Goal: Transaction & Acquisition: Purchase product/service

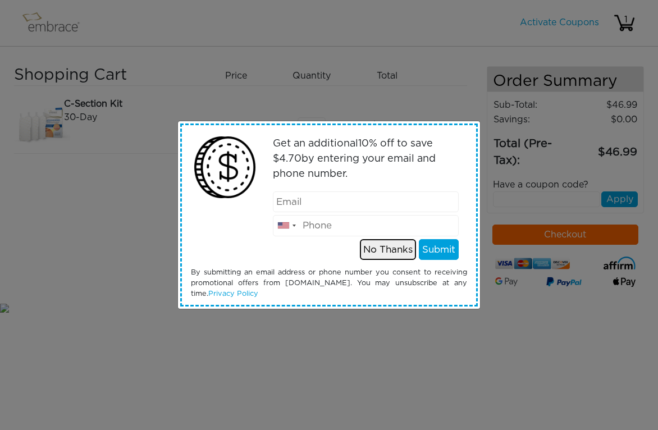
click at [395, 240] on button "No Thanks" at bounding box center [388, 249] width 56 height 21
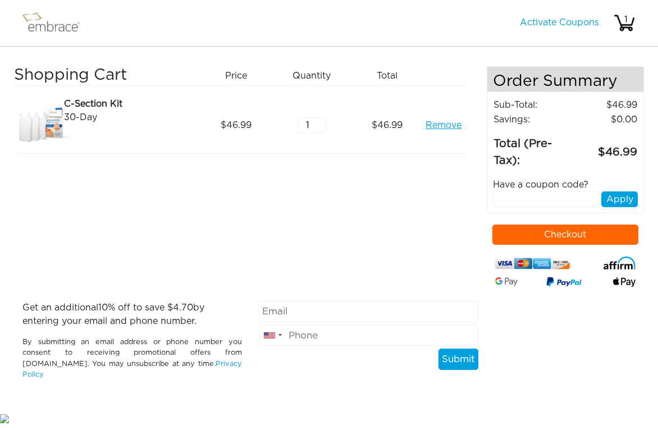
click at [281, 316] on input "email" at bounding box center [369, 311] width 220 height 21
type input "natasha.sattler@gmail.com"
type input "4438384702"
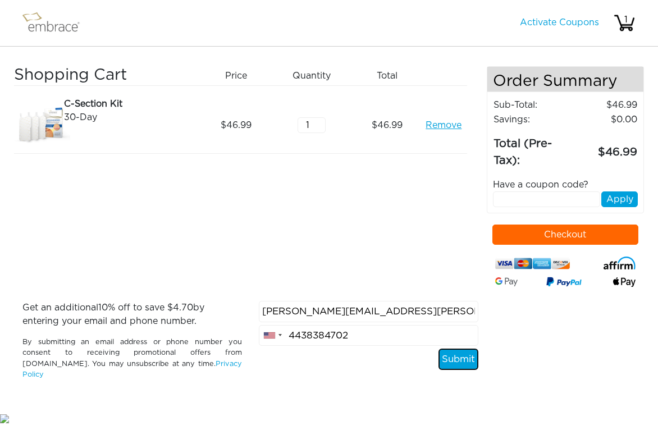
click at [461, 359] on button "Submit" at bounding box center [458, 359] width 40 height 21
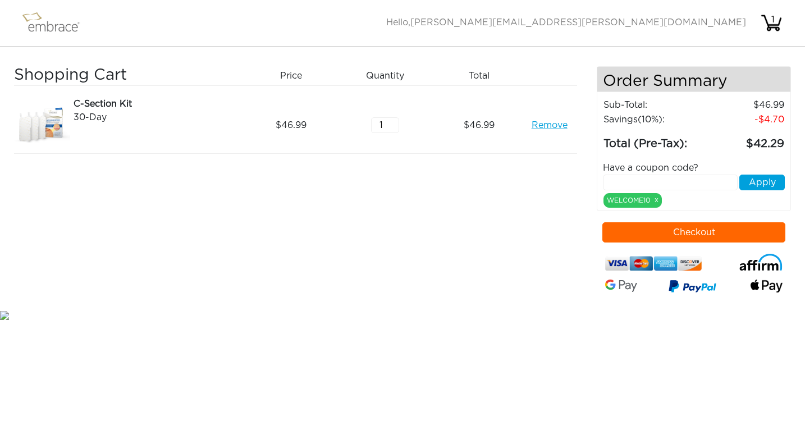
click at [647, 236] on button "Checkout" at bounding box center [693, 232] width 183 height 20
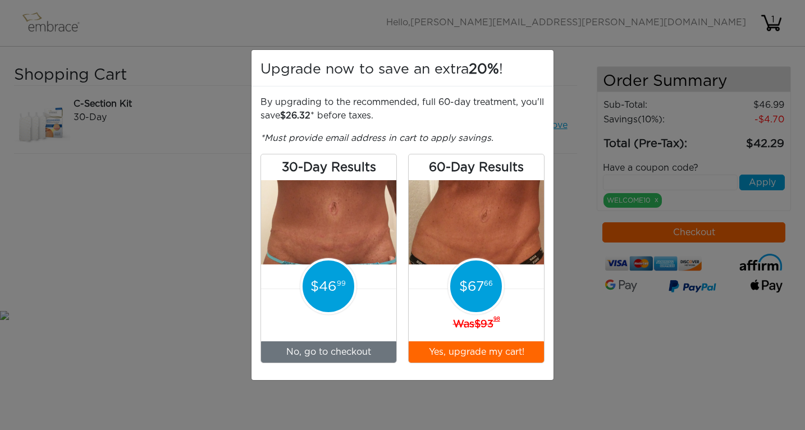
click at [182, 358] on div "Upgrade now to save an extra 20% ! By upgrading to the recommended, full 60-day…" at bounding box center [402, 215] width 805 height 430
click at [620, 288] on div "Upgrade now to save an extra 20% ! By upgrading to the recommended, full 60-day…" at bounding box center [402, 215] width 805 height 430
click at [331, 345] on link "No, go to checkout" at bounding box center [328, 351] width 135 height 21
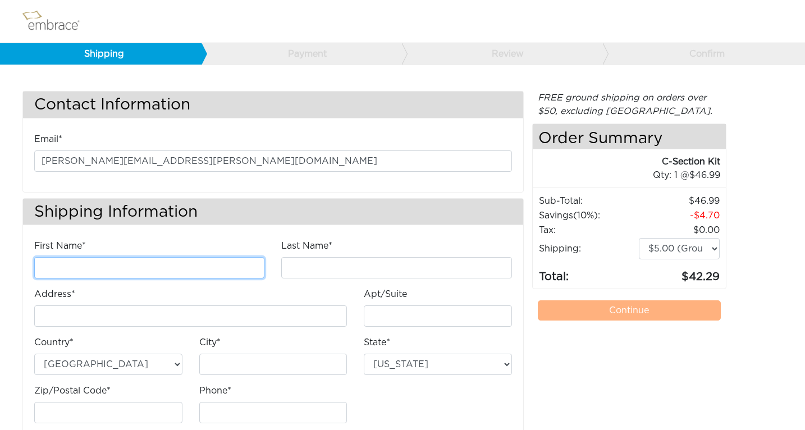
click at [245, 268] on input "First Name*" at bounding box center [149, 267] width 230 height 21
type input "[PERSON_NAME]"
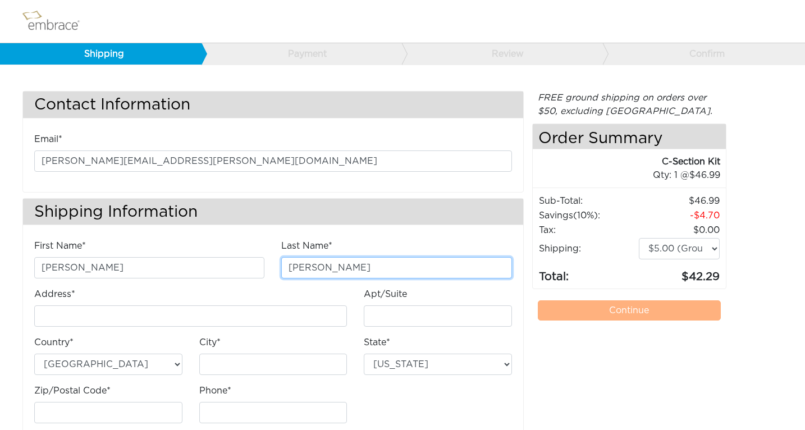
type input "[STREET_ADDRESS]"
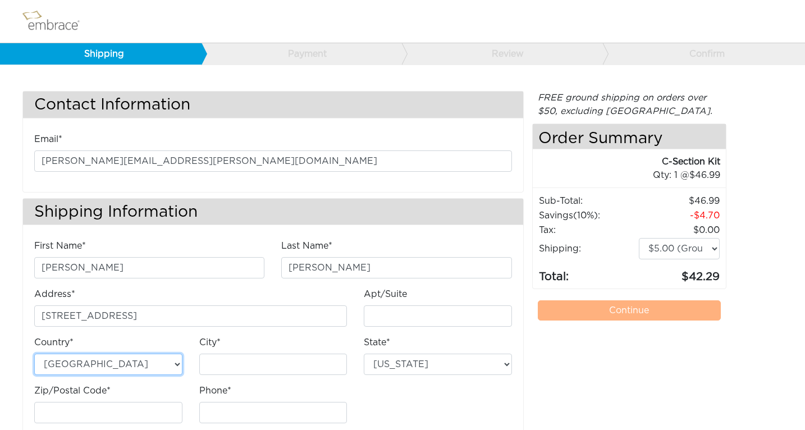
type input "[GEOGRAPHIC_DATA]"
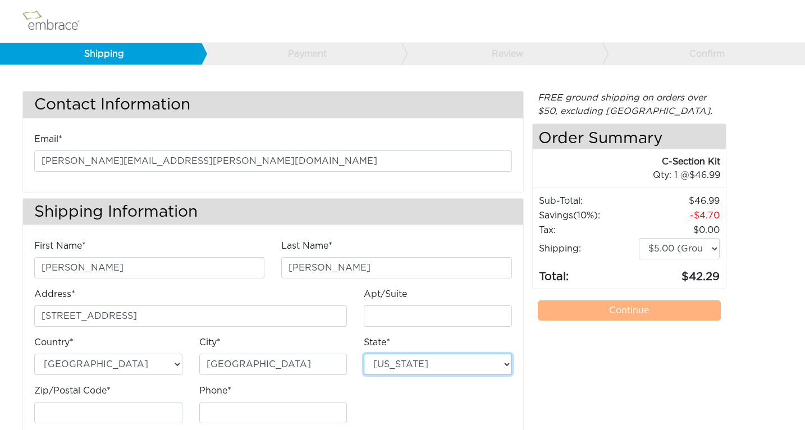
select select "CA"
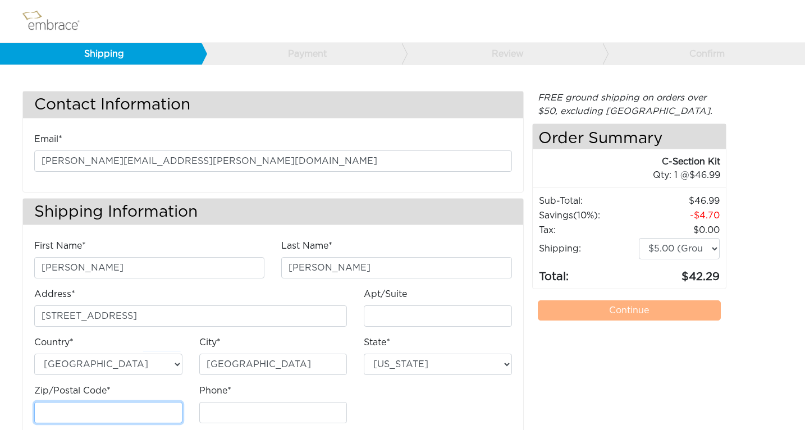
type input "91304"
type input "4438384702"
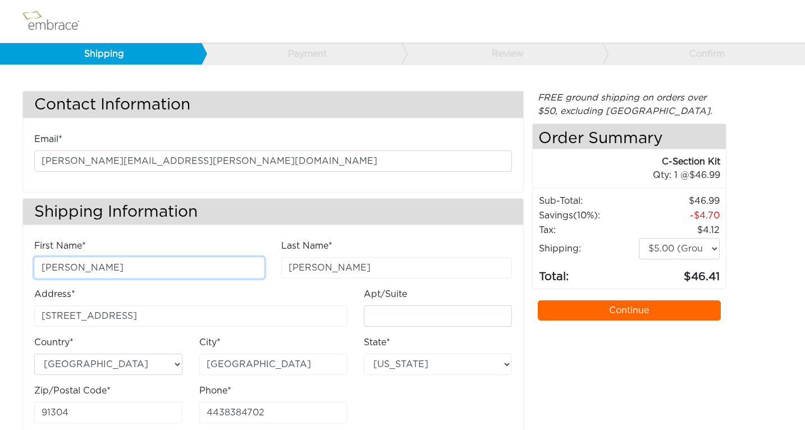
scroll to position [28, 0]
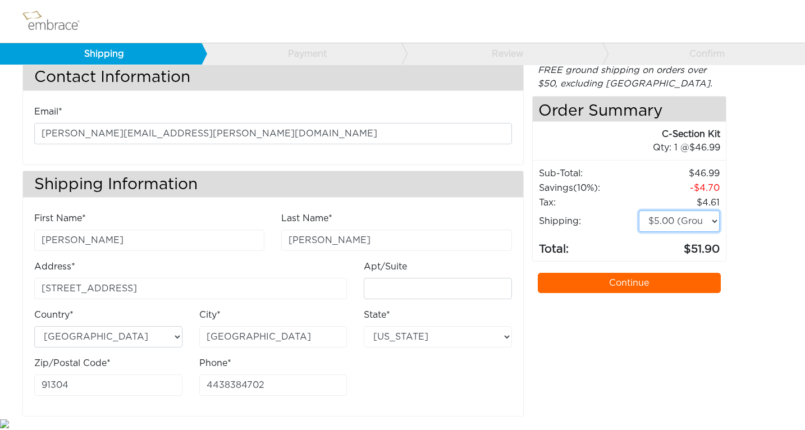
click at [670, 218] on select "$5.00 (Ground) $15.00 (Express Saver) $20.00 (Two Day) $30.00 (Overnight)" at bounding box center [679, 221] width 81 height 21
click at [639, 211] on select "$5.00 (Ground) $15.00 (Express Saver) $20.00 (Two Day) $30.00 (Overnight)" at bounding box center [679, 221] width 81 height 21
click at [621, 289] on link "Continue" at bounding box center [629, 283] width 183 height 20
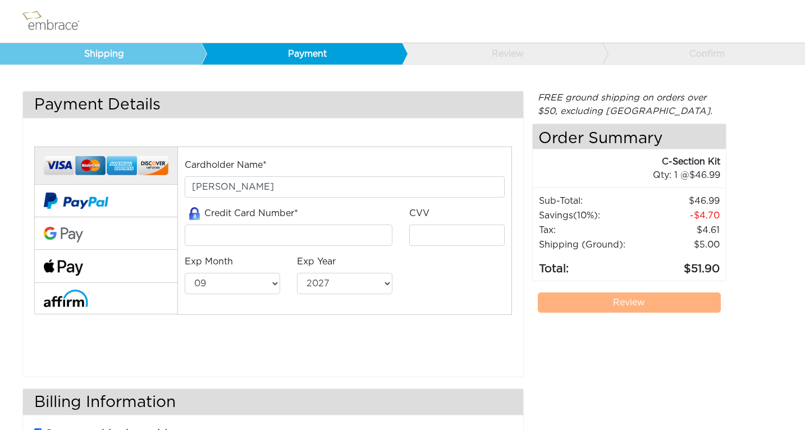
select select "9"
select select "2027"
click at [322, 241] on input "tel" at bounding box center [289, 235] width 208 height 21
type input "[CREDIT_CARD_NUMBER]"
select select "1"
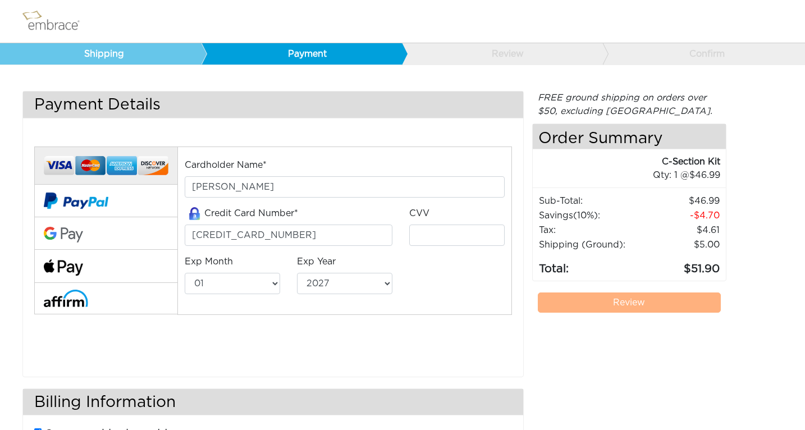
select select "2030"
click at [446, 234] on input "tel" at bounding box center [456, 235] width 95 height 21
type input "797"
click at [539, 347] on div "FREE ground shipping on orders over $50, excluding [GEOGRAPHIC_DATA]. Any appli…" at bounding box center [629, 313] width 194 height 444
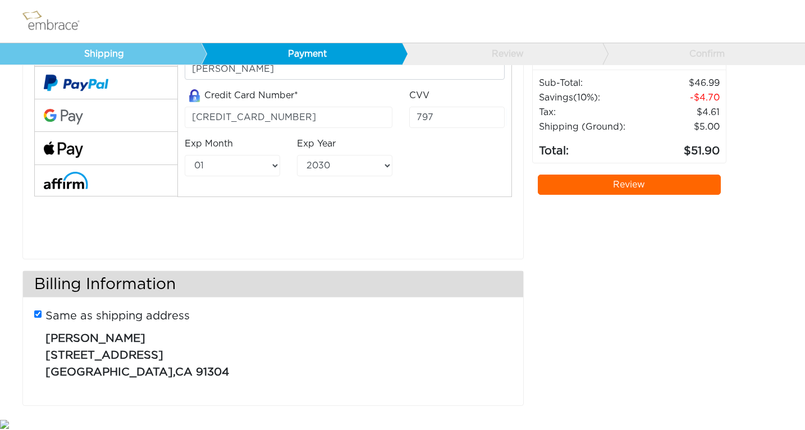
scroll to position [118, 0]
click at [618, 186] on link "Review" at bounding box center [629, 184] width 183 height 20
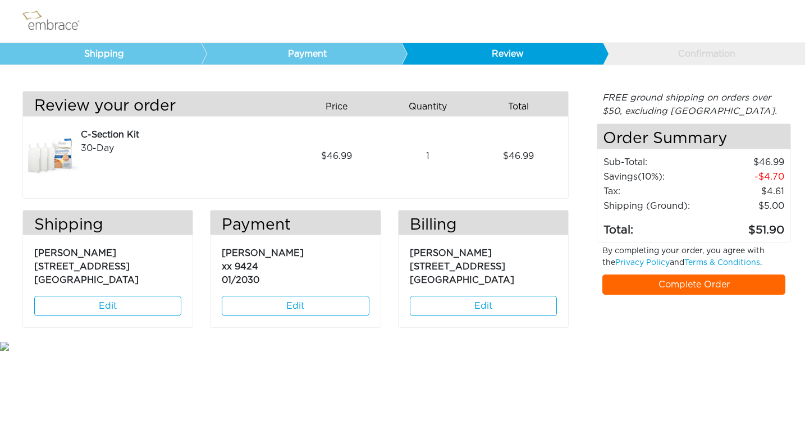
click at [708, 280] on link "Complete Order" at bounding box center [693, 285] width 183 height 20
